Goal: Task Accomplishment & Management: Manage account settings

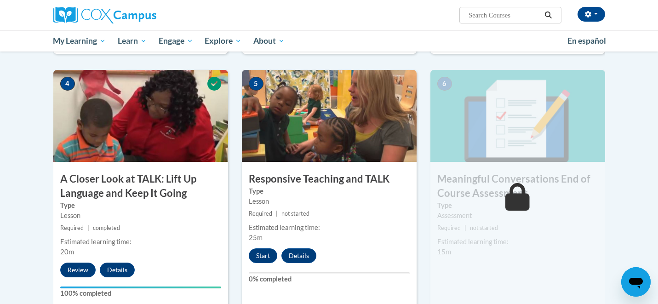
scroll to position [441, 0]
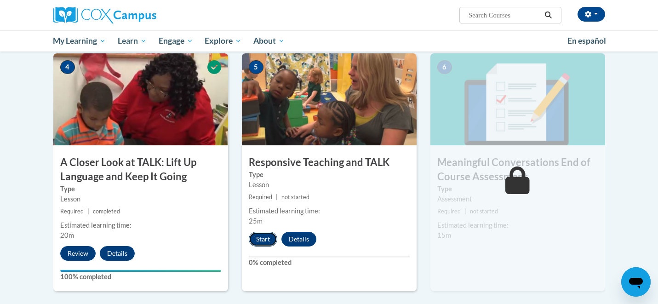
click at [267, 241] on button "Start" at bounding box center [263, 239] width 29 height 15
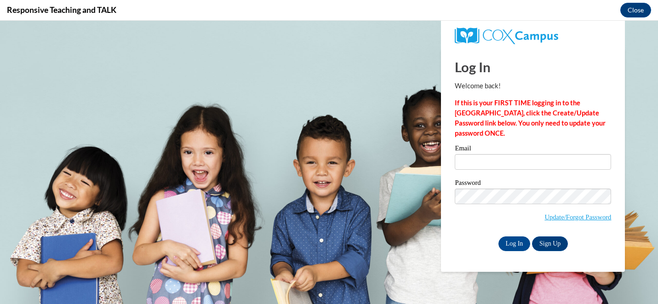
scroll to position [0, 0]
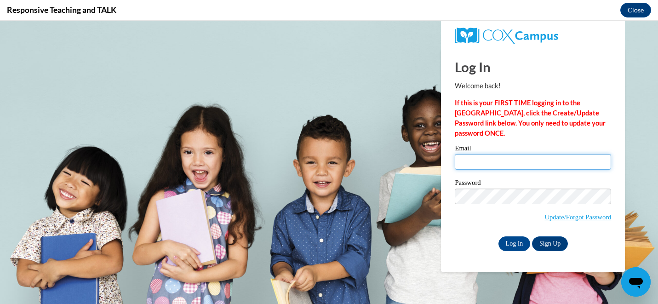
click at [471, 157] on input "Email" at bounding box center [533, 162] width 156 height 16
type input "[EMAIL_ADDRESS][DOMAIN_NAME]"
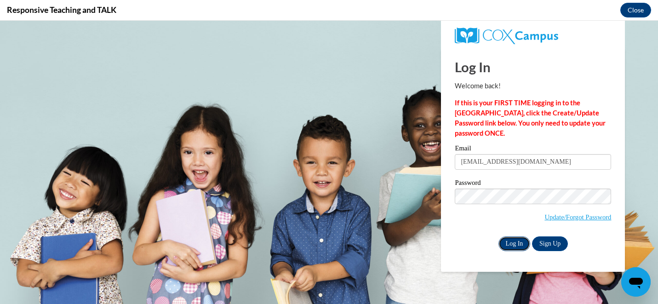
click at [516, 240] on input "Log In" at bounding box center [515, 243] width 32 height 15
